Goal: Task Accomplishment & Management: Use online tool/utility

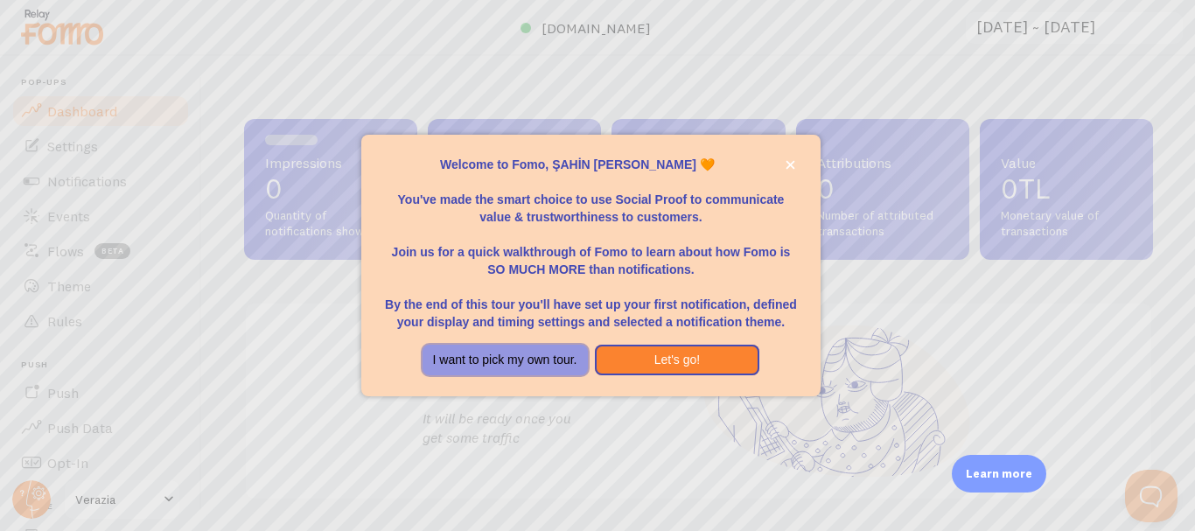
click at [516, 359] on button "I want to pick my own tour." at bounding box center [505, 360] width 165 height 31
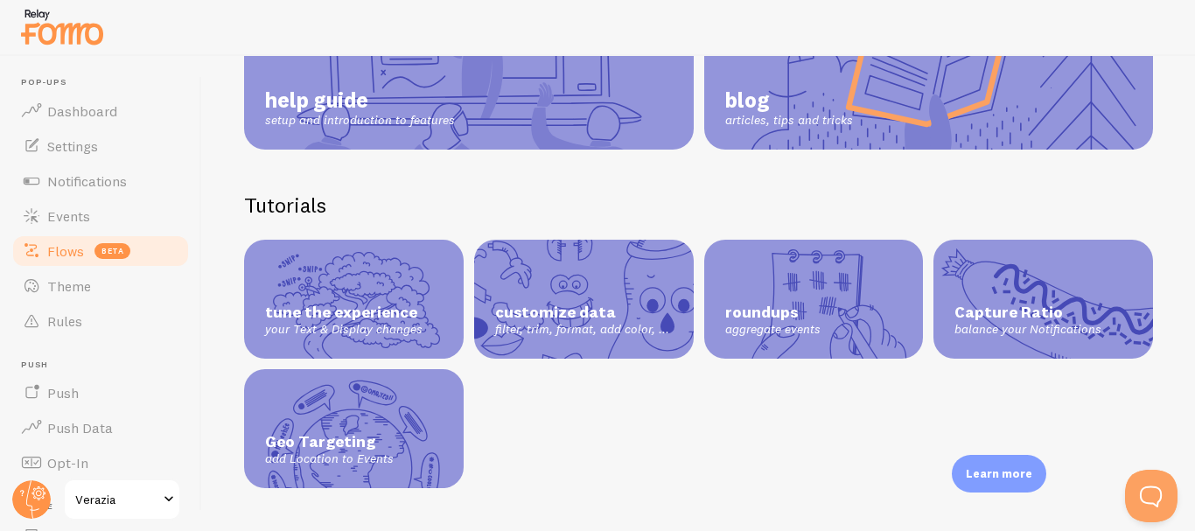
scroll to position [87, 0]
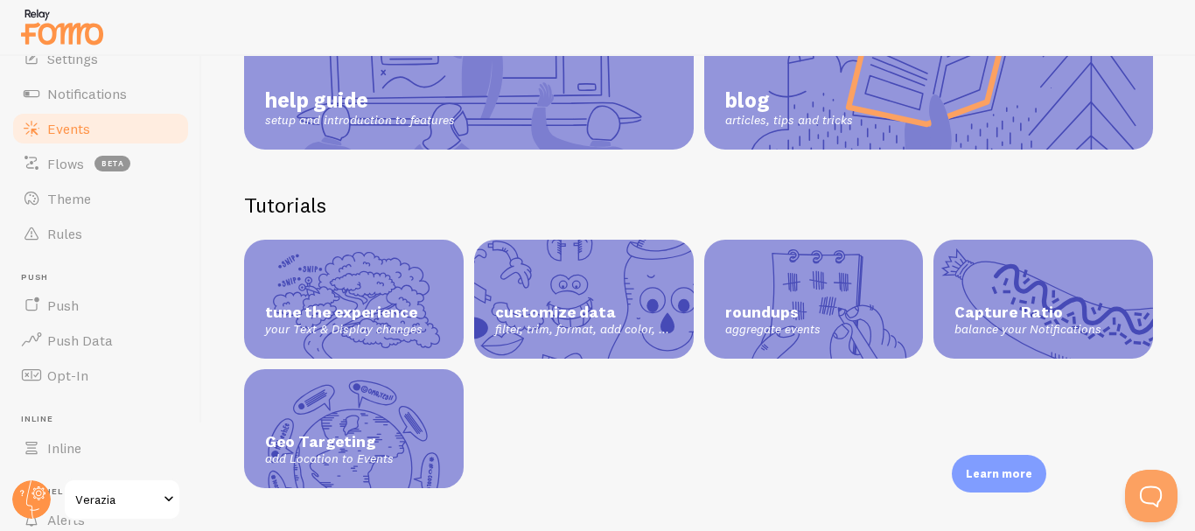
click at [60, 129] on span "Events" at bounding box center [68, 128] width 43 height 17
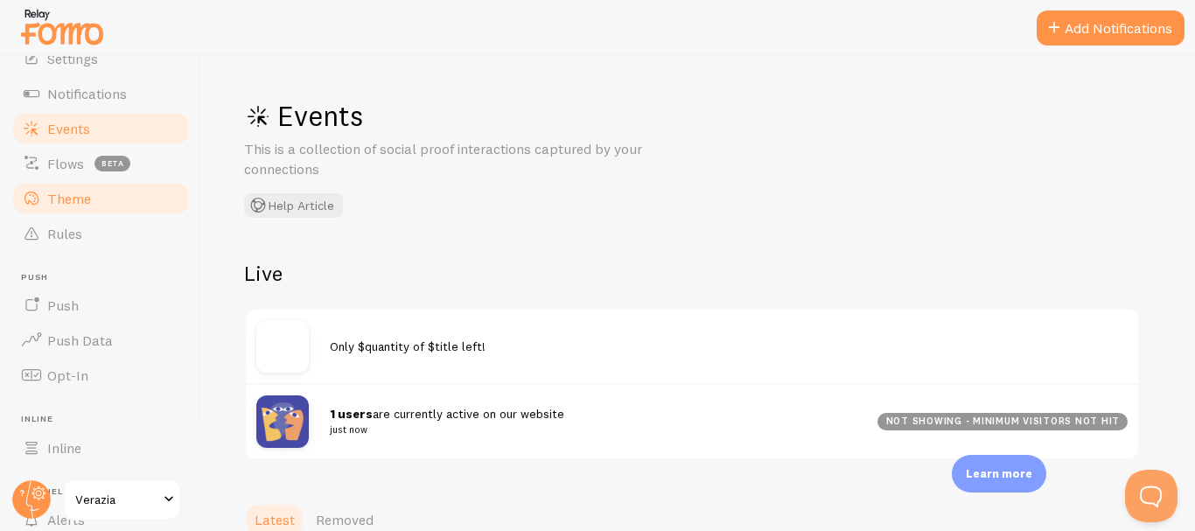
click at [95, 203] on link "Theme" at bounding box center [100, 198] width 180 height 35
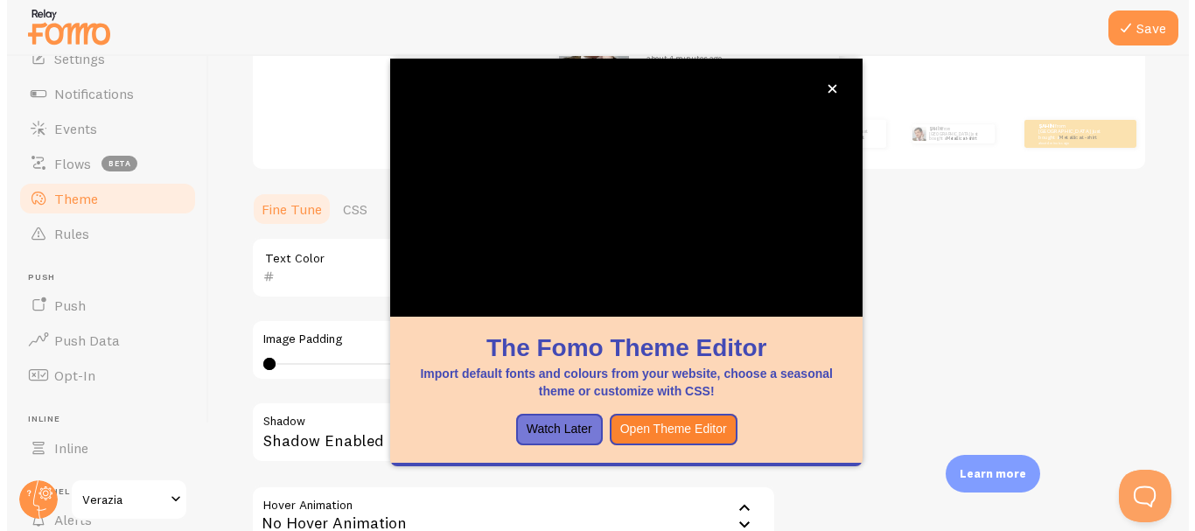
scroll to position [379, 0]
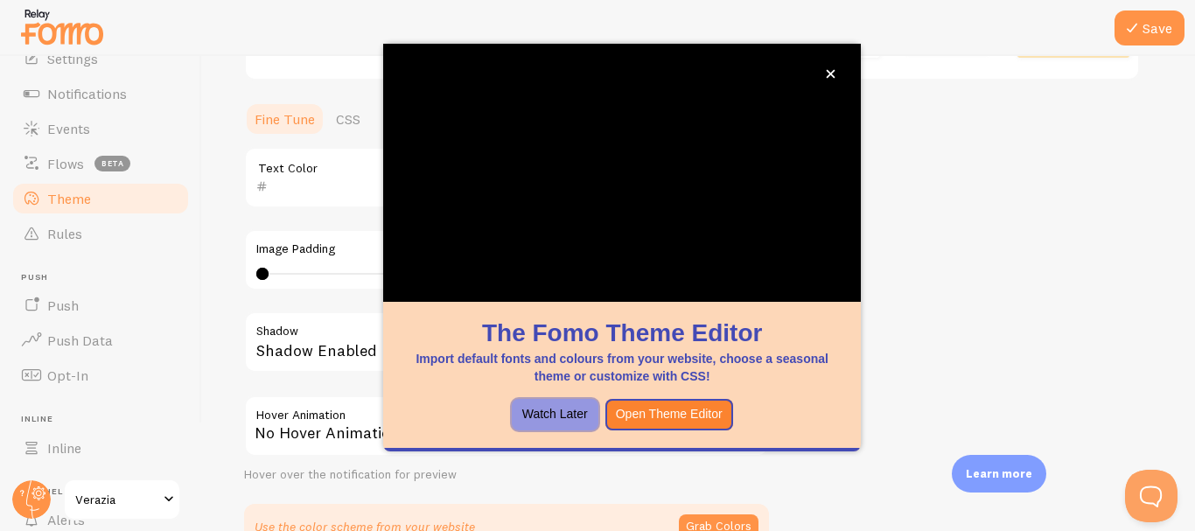
click at [568, 417] on button "Watch Later" at bounding box center [555, 414] width 87 height 31
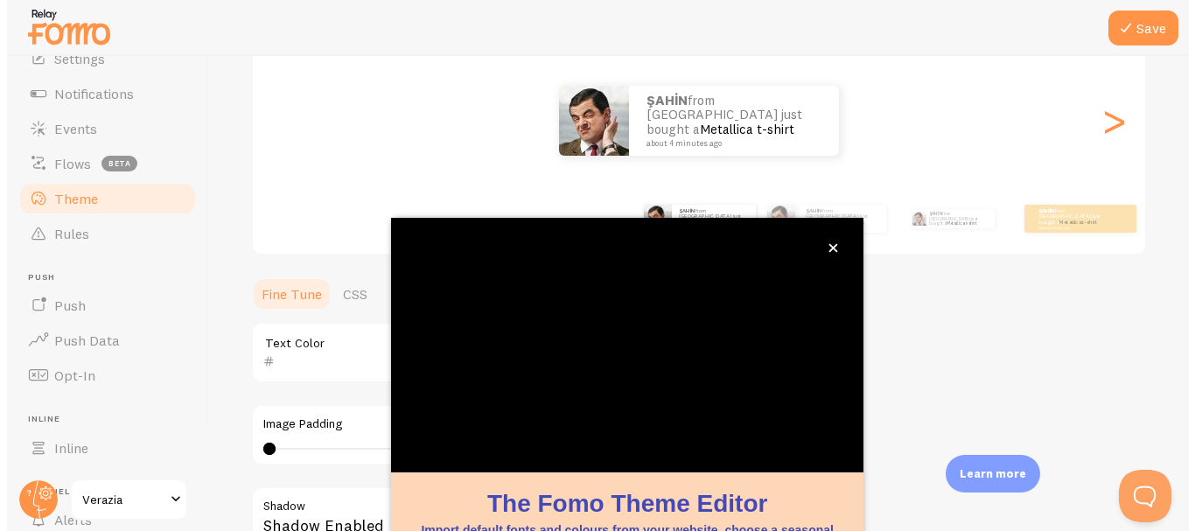
scroll to position [126, 0]
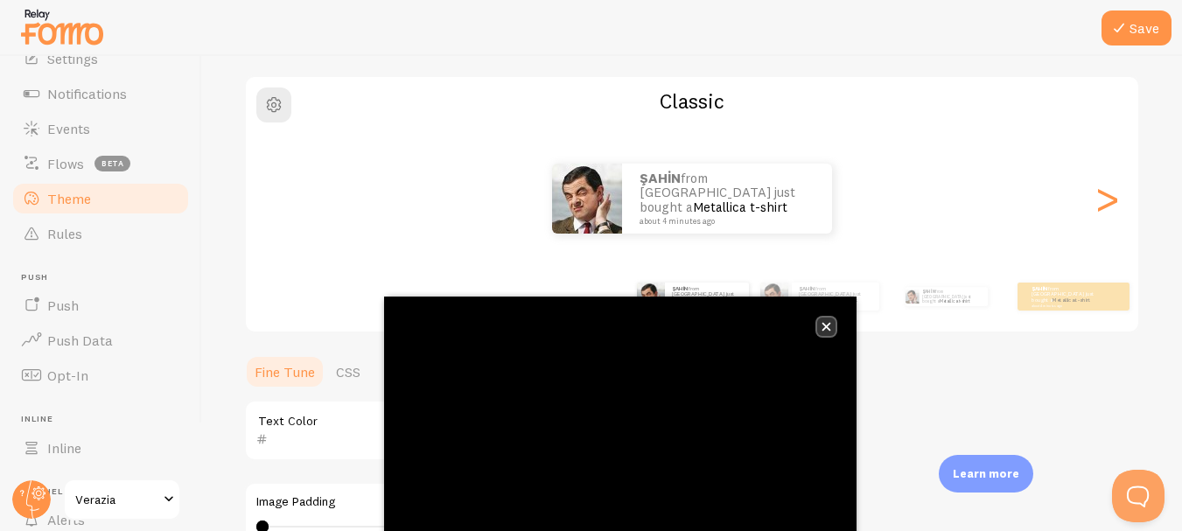
click at [826, 329] on icon "close," at bounding box center [826, 327] width 10 height 10
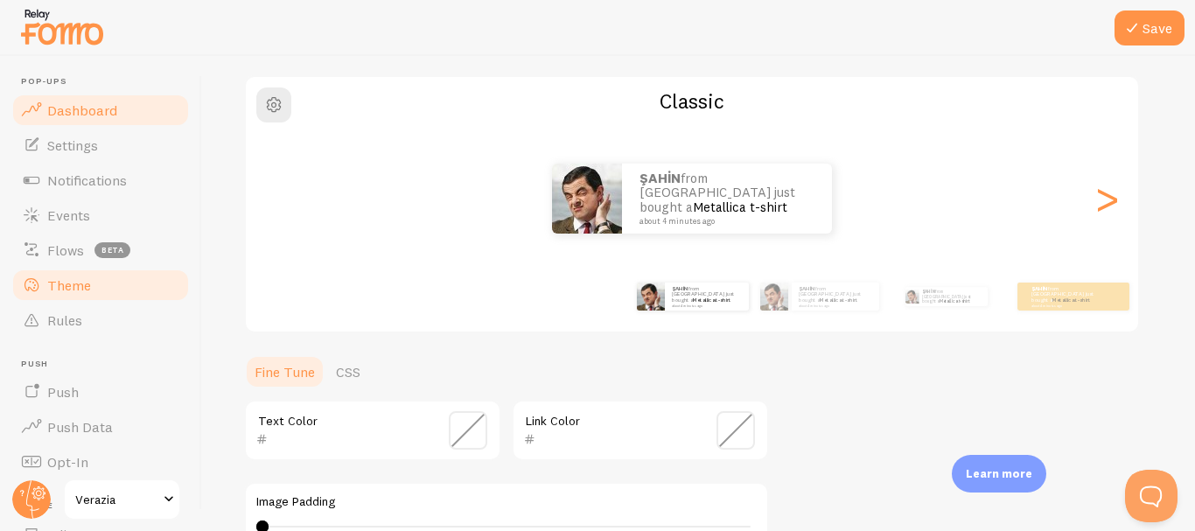
scroll to position [0, 0]
click at [122, 113] on link "Dashboard" at bounding box center [100, 111] width 180 height 35
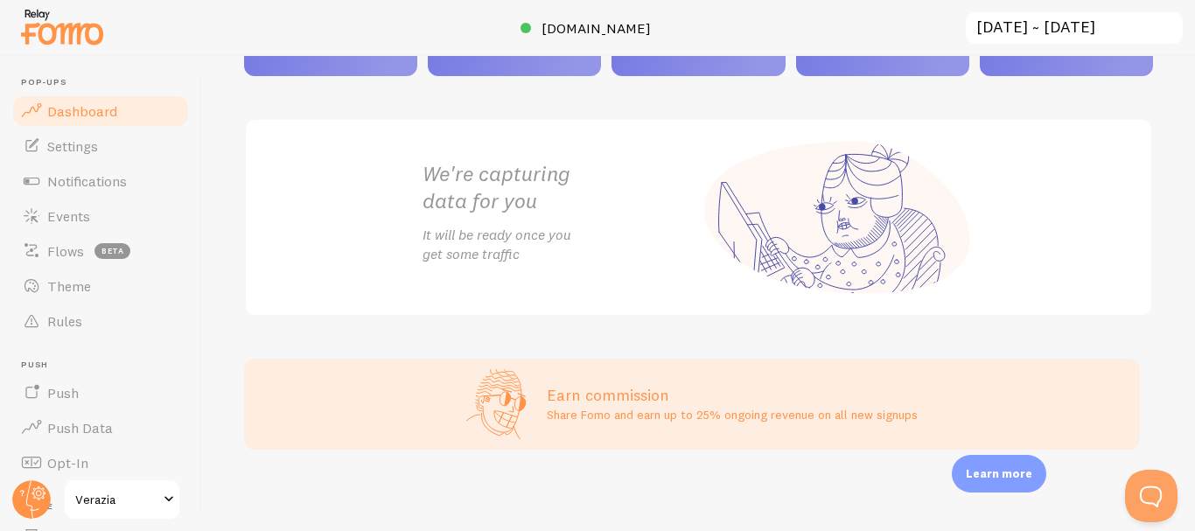
scroll to position [186, 0]
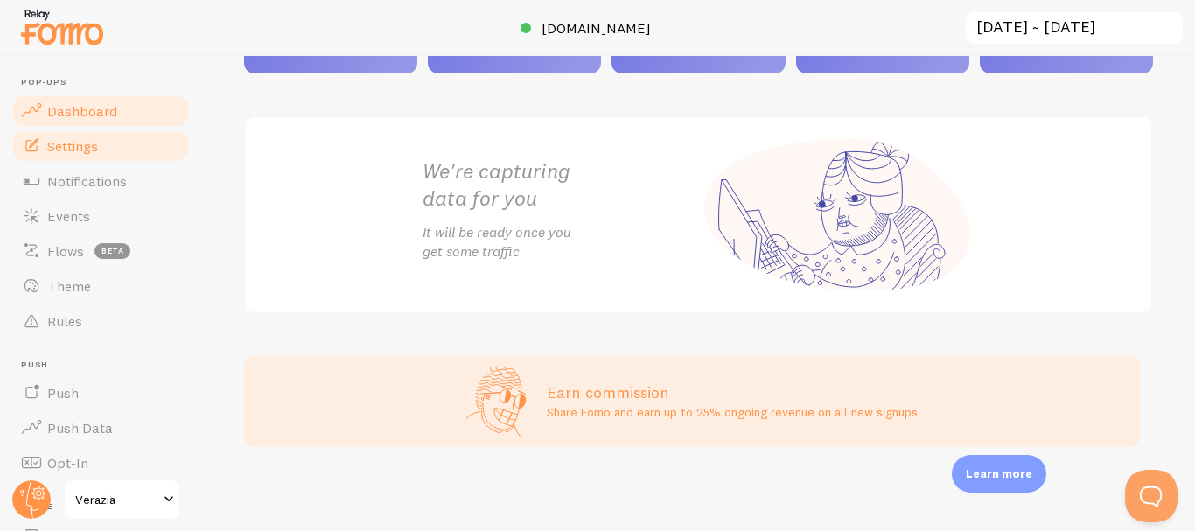
click at [119, 141] on link "Settings" at bounding box center [100, 146] width 180 height 35
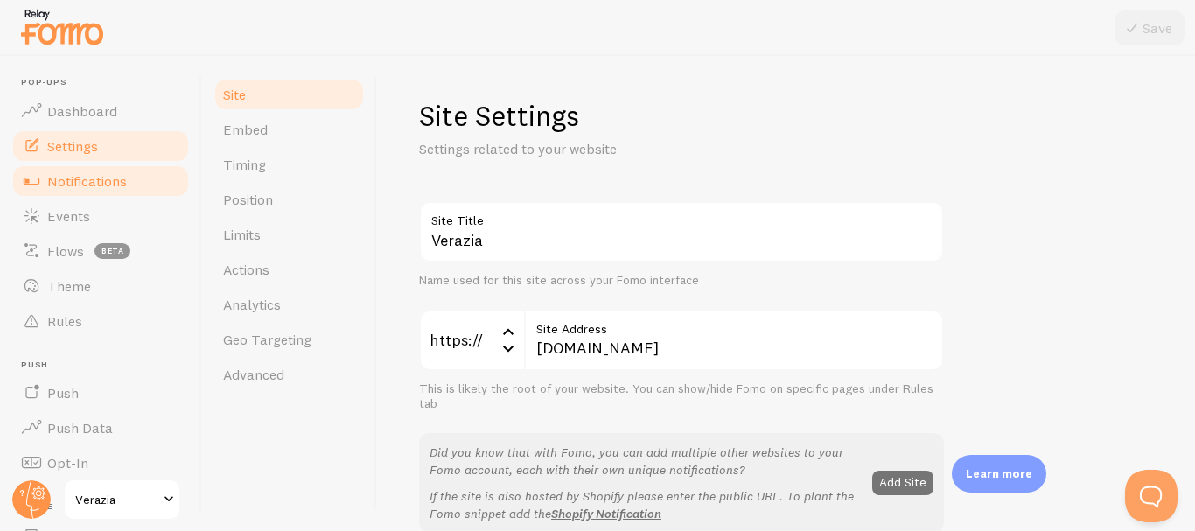
click at [125, 189] on span "Notifications" at bounding box center [87, 180] width 80 height 17
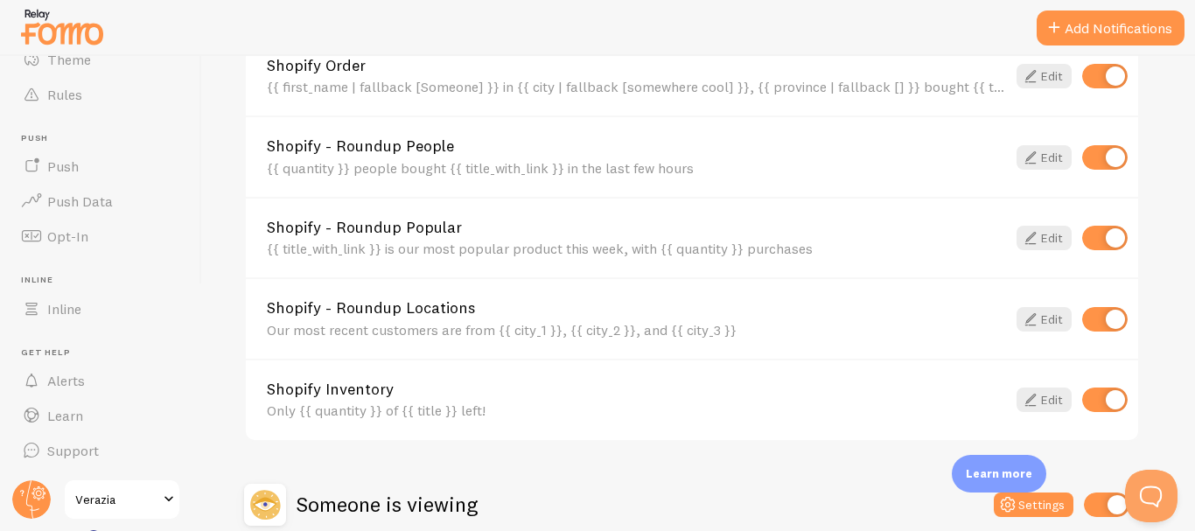
scroll to position [52, 0]
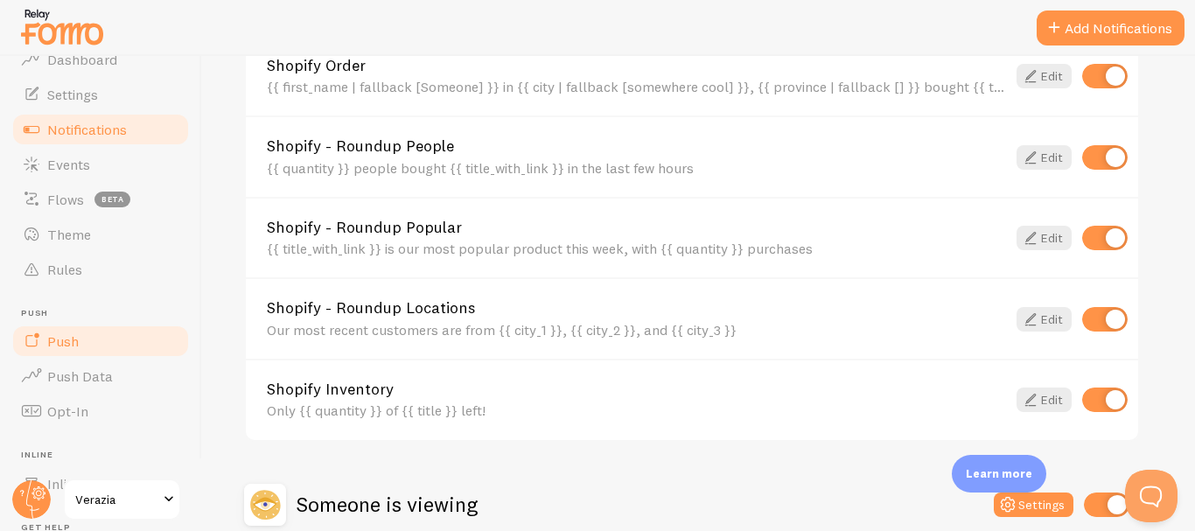
click at [102, 344] on link "Push" at bounding box center [100, 341] width 180 height 35
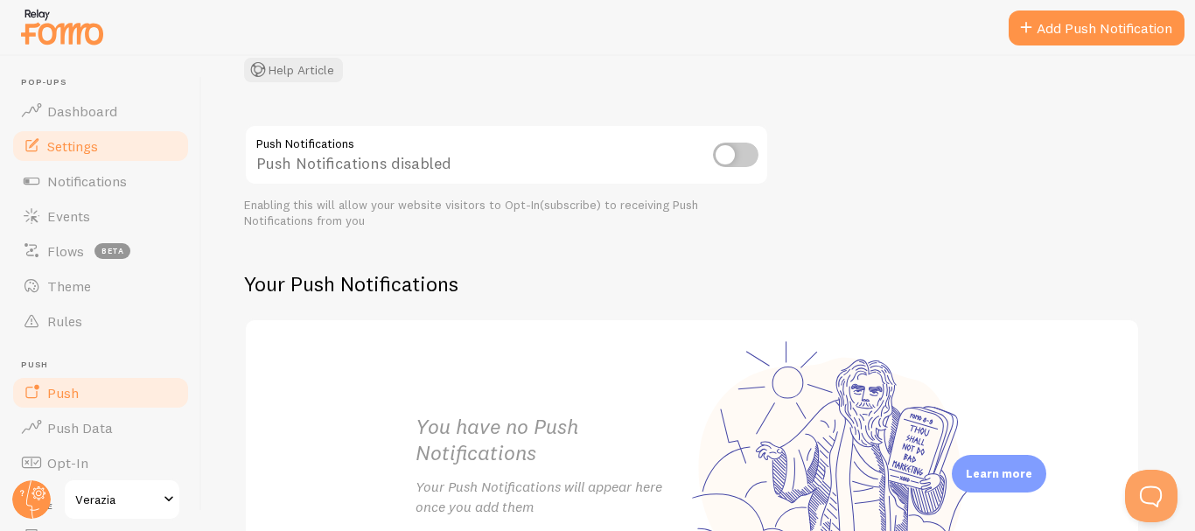
click at [80, 130] on link "Settings" at bounding box center [100, 146] width 180 height 35
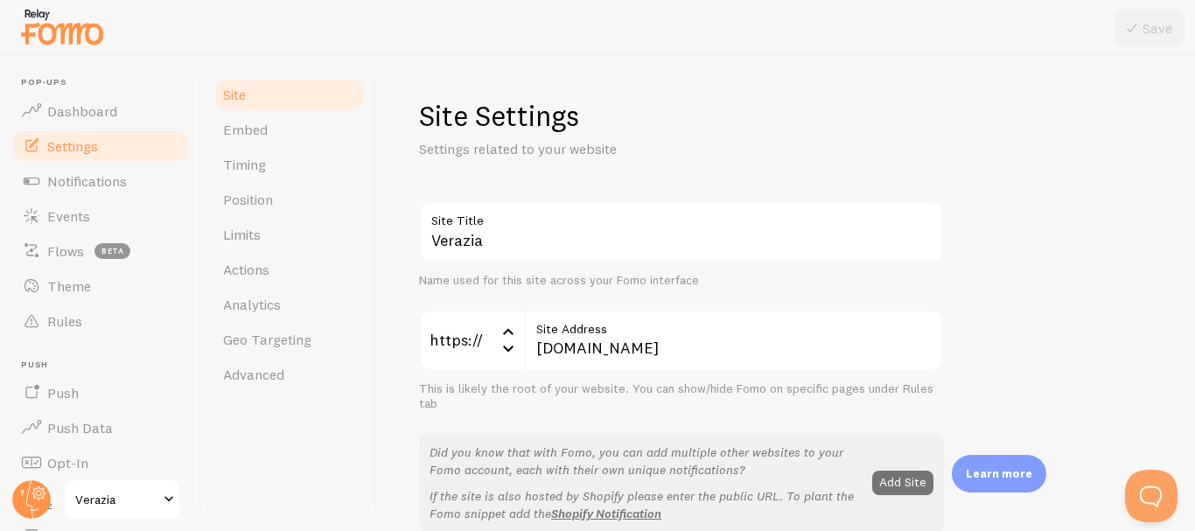
click at [86, 153] on span "Settings" at bounding box center [72, 145] width 51 height 17
click at [89, 183] on span "Notifications" at bounding box center [87, 180] width 80 height 17
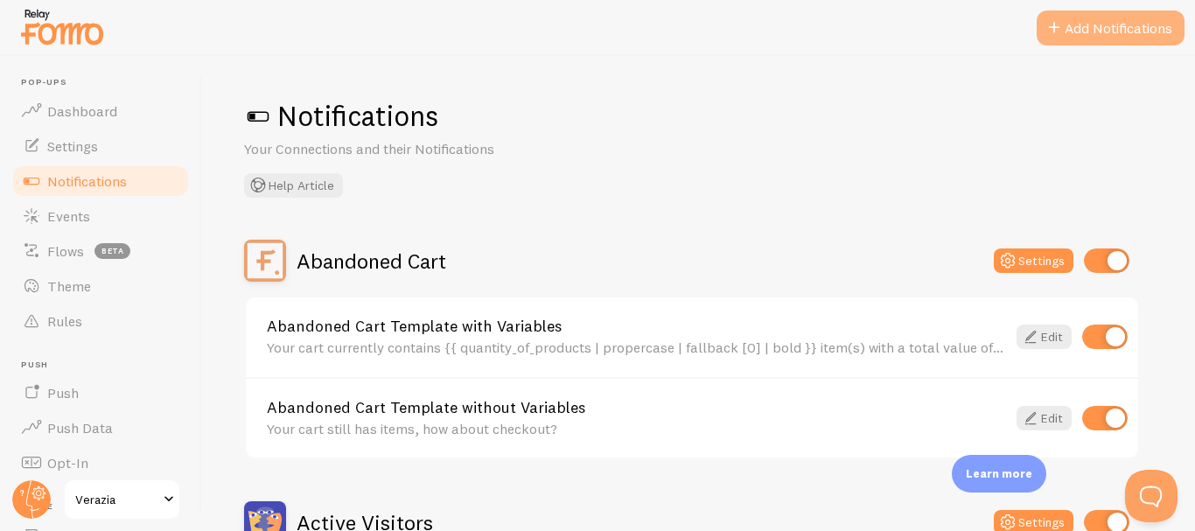
click at [1092, 32] on button "Add Notifications" at bounding box center [1111, 27] width 148 height 35
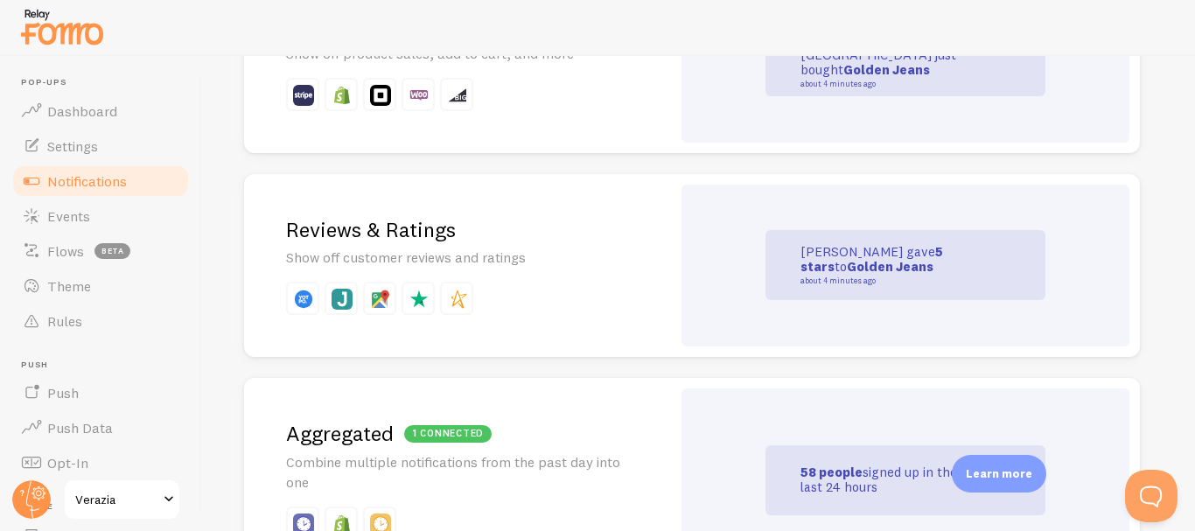
scroll to position [525, 0]
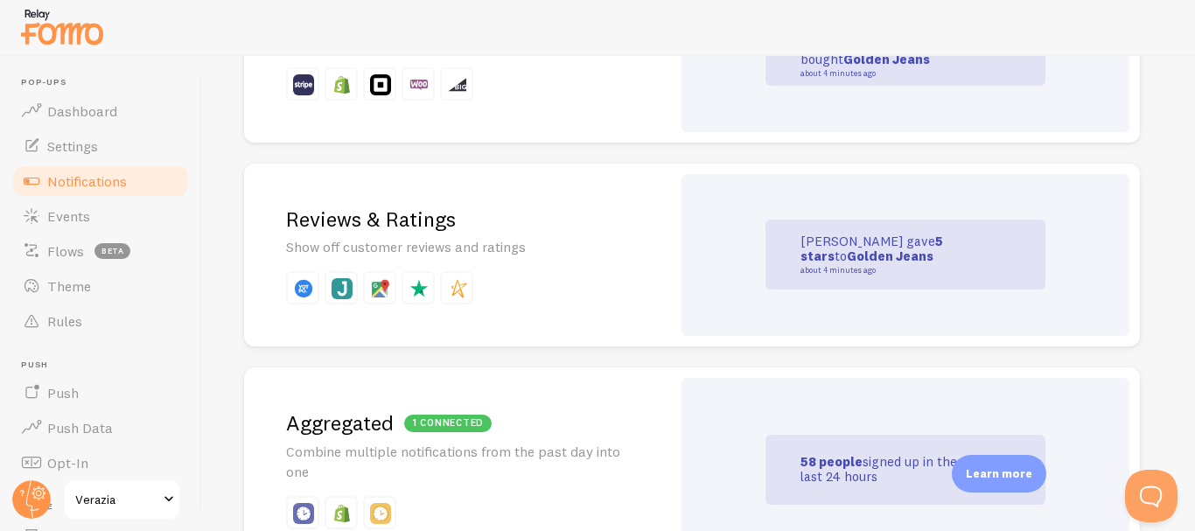
click at [550, 226] on h2 "Reviews & Ratings" at bounding box center [457, 219] width 343 height 27
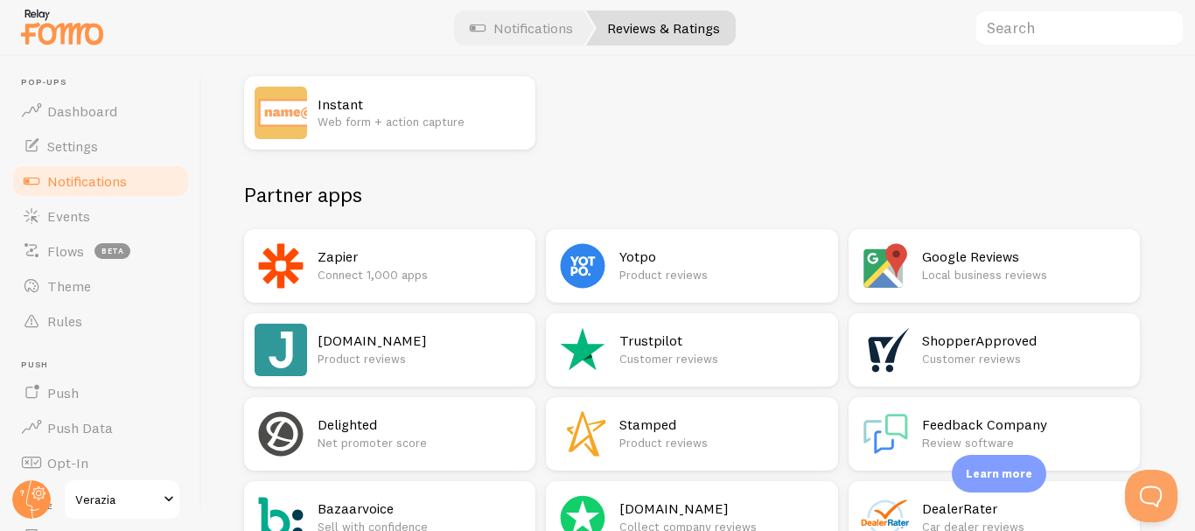
scroll to position [175, 0]
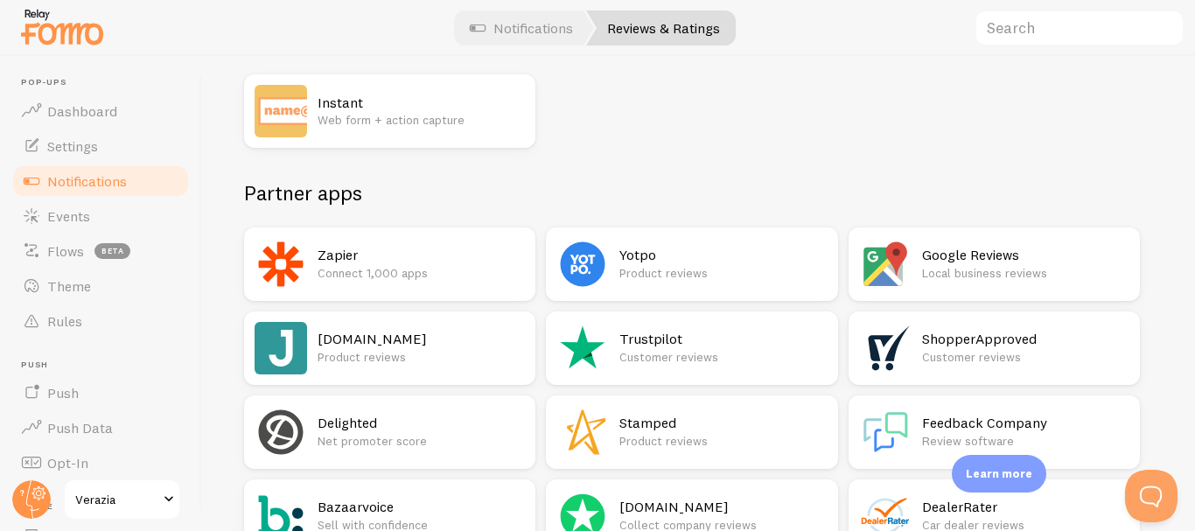
click at [436, 349] on p "Product reviews" at bounding box center [421, 356] width 207 height 17
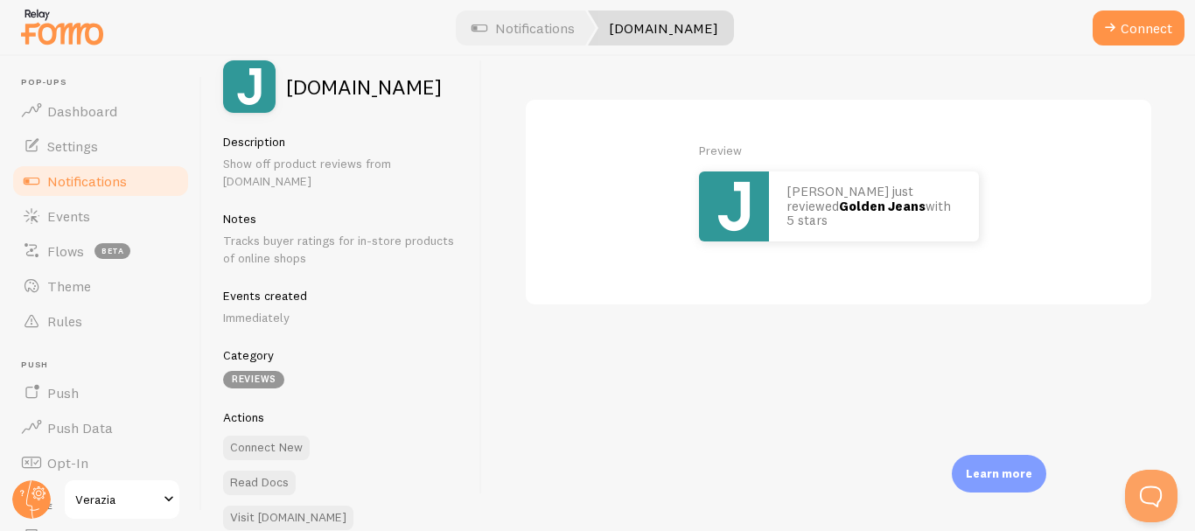
scroll to position [30, 0]
